Goal: Find specific page/section: Find specific page/section

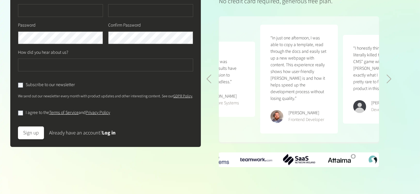
scroll to position [124, 0]
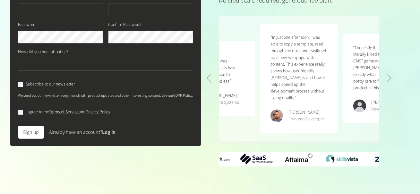
click at [111, 135] on link "Log in" at bounding box center [108, 132] width 13 height 7
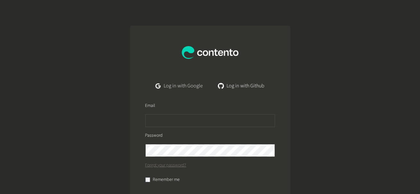
click at [183, 87] on link "Log in with Google" at bounding box center [178, 85] width 57 height 13
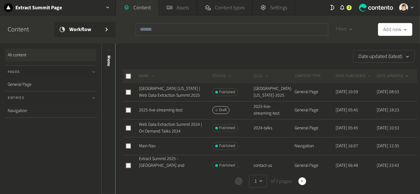
click at [171, 114] on td "2025-live-streaming-test" at bounding box center [174, 110] width 73 height 18
click at [170, 109] on link "2025-live-streaming-test" at bounding box center [161, 110] width 44 height 6
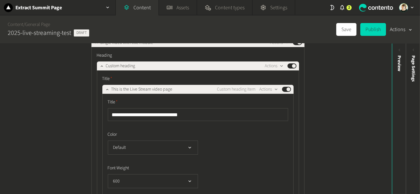
scroll to position [150, 0]
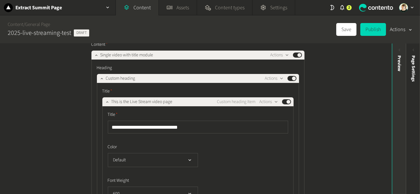
click at [397, 78] on div "Preview" at bounding box center [399, 104] width 14 height 115
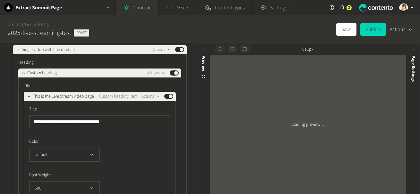
scroll to position [154, 0]
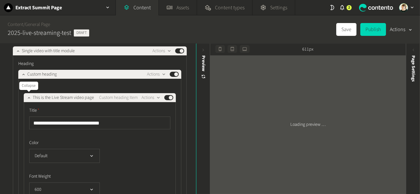
click at [29, 99] on icon "button" at bounding box center [29, 98] width 4 height 4
click at [23, 73] on icon "button" at bounding box center [23, 74] width 4 height 4
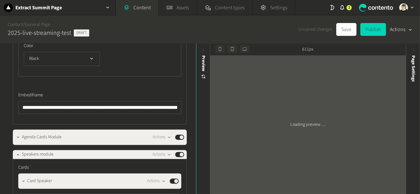
scroll to position [496, 0]
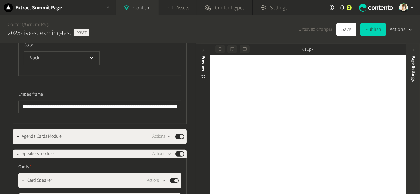
click at [411, 117] on div "Page Settings" at bounding box center [413, 104] width 14 height 115
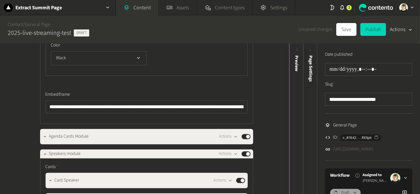
click at [354, 148] on link "[URL][DOMAIN_NAME]" at bounding box center [353, 149] width 40 height 7
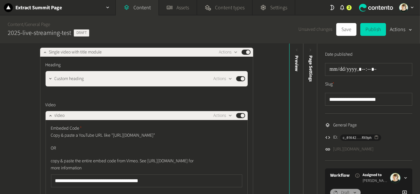
scroll to position [153, 0]
